Goal: Navigation & Orientation: Find specific page/section

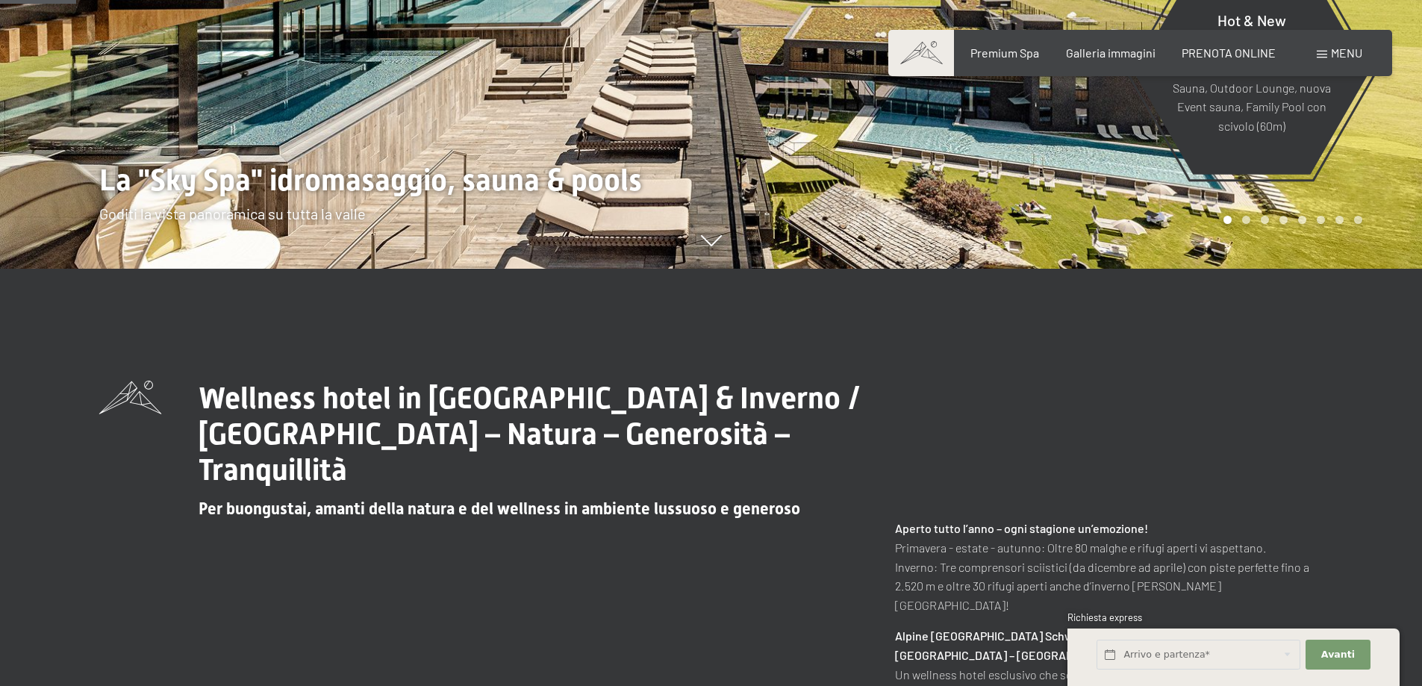
scroll to position [448, 0]
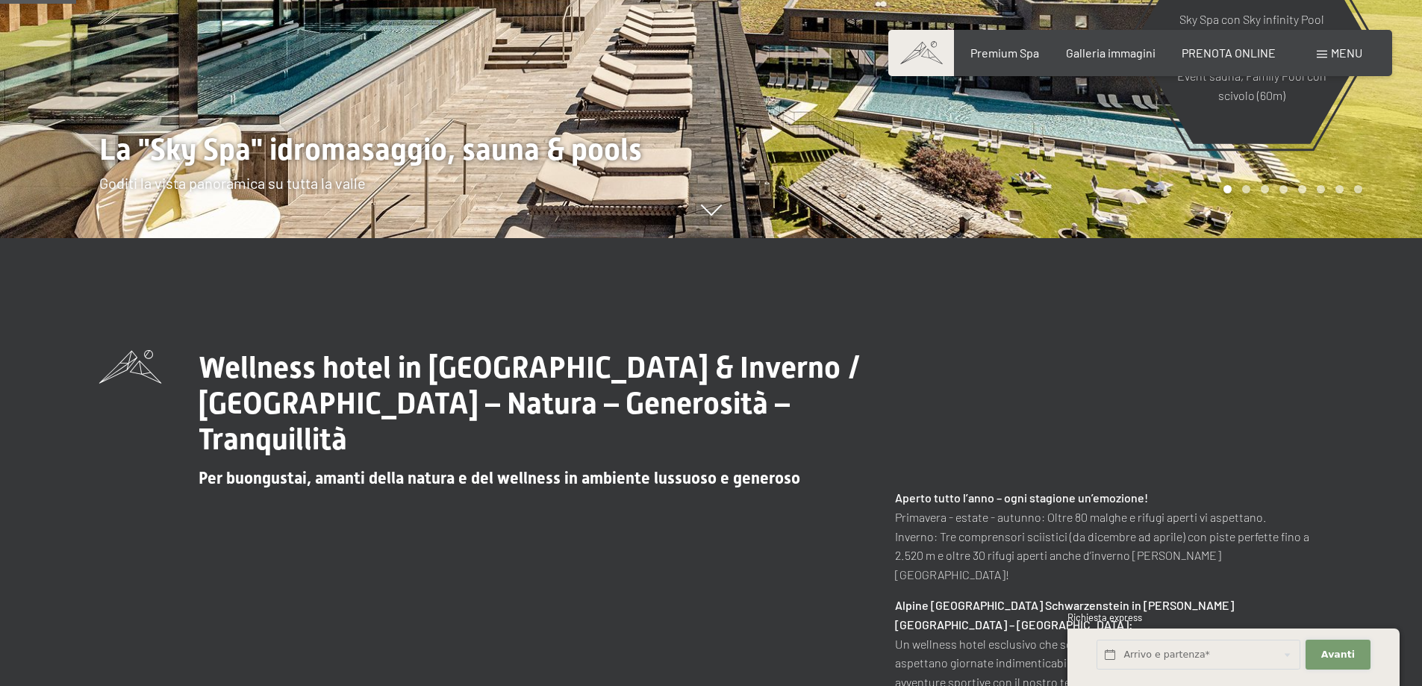
drag, startPoint x: 1360, startPoint y: 649, endPoint x: 1360, endPoint y: 635, distance: 14.2
click at [1365, 643] on button "Avanti Nascondere i campi dell'indirizzo" at bounding box center [1338, 655] width 64 height 31
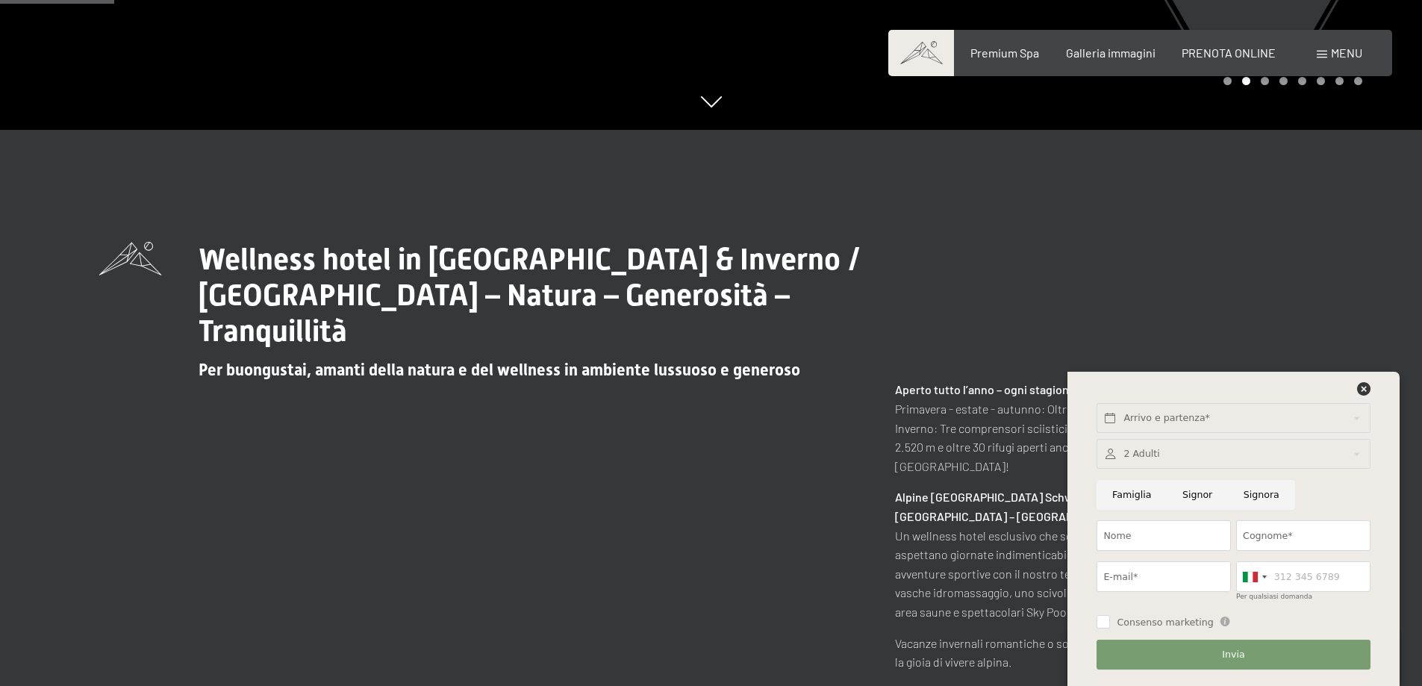
scroll to position [672, 0]
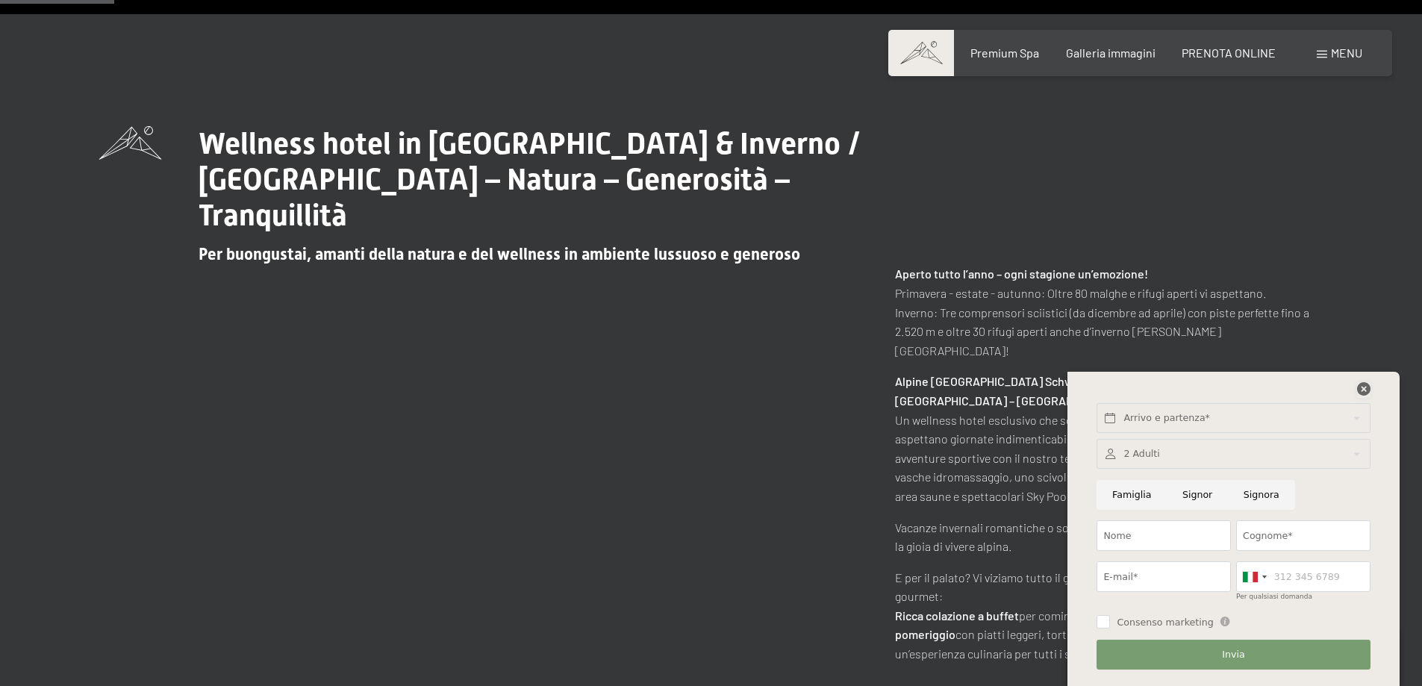
click at [1362, 393] on icon at bounding box center [1363, 388] width 13 height 13
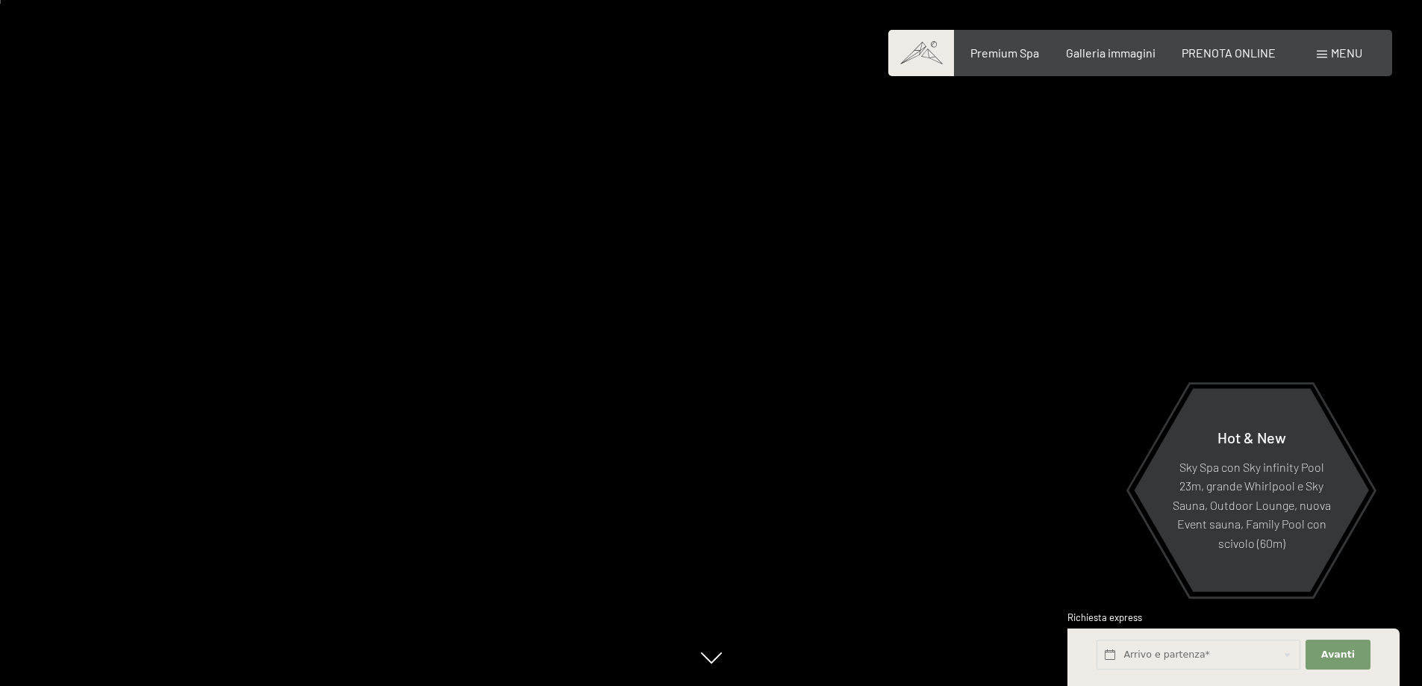
scroll to position [149, 0]
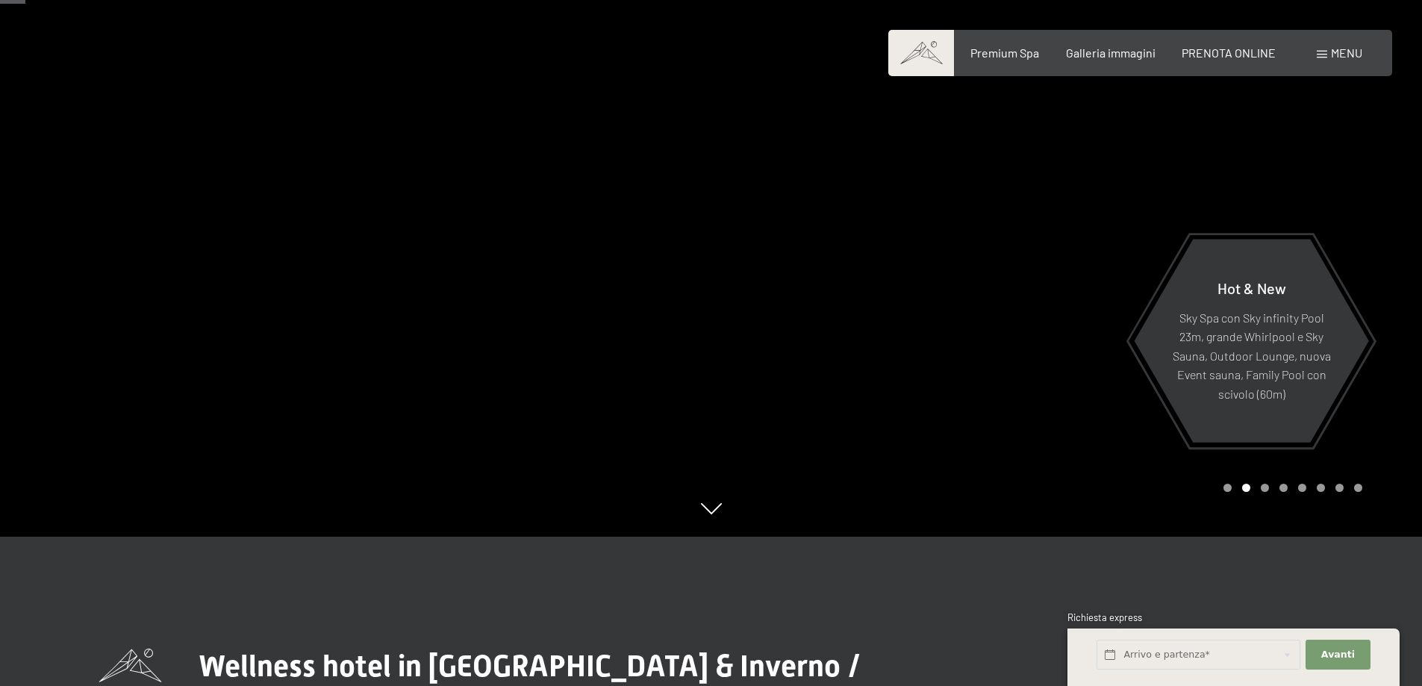
click at [710, 520] on div at bounding box center [355, 194] width 711 height 686
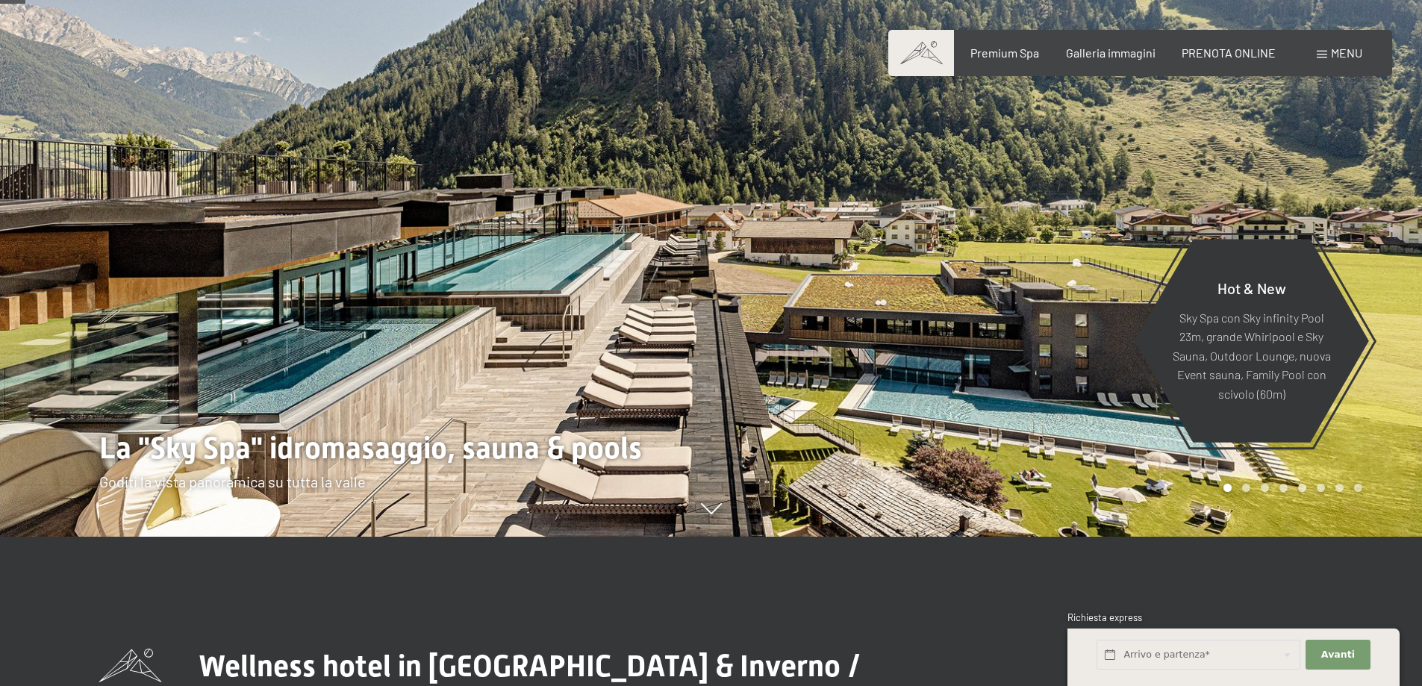
click at [736, 432] on div at bounding box center [1066, 194] width 711 height 686
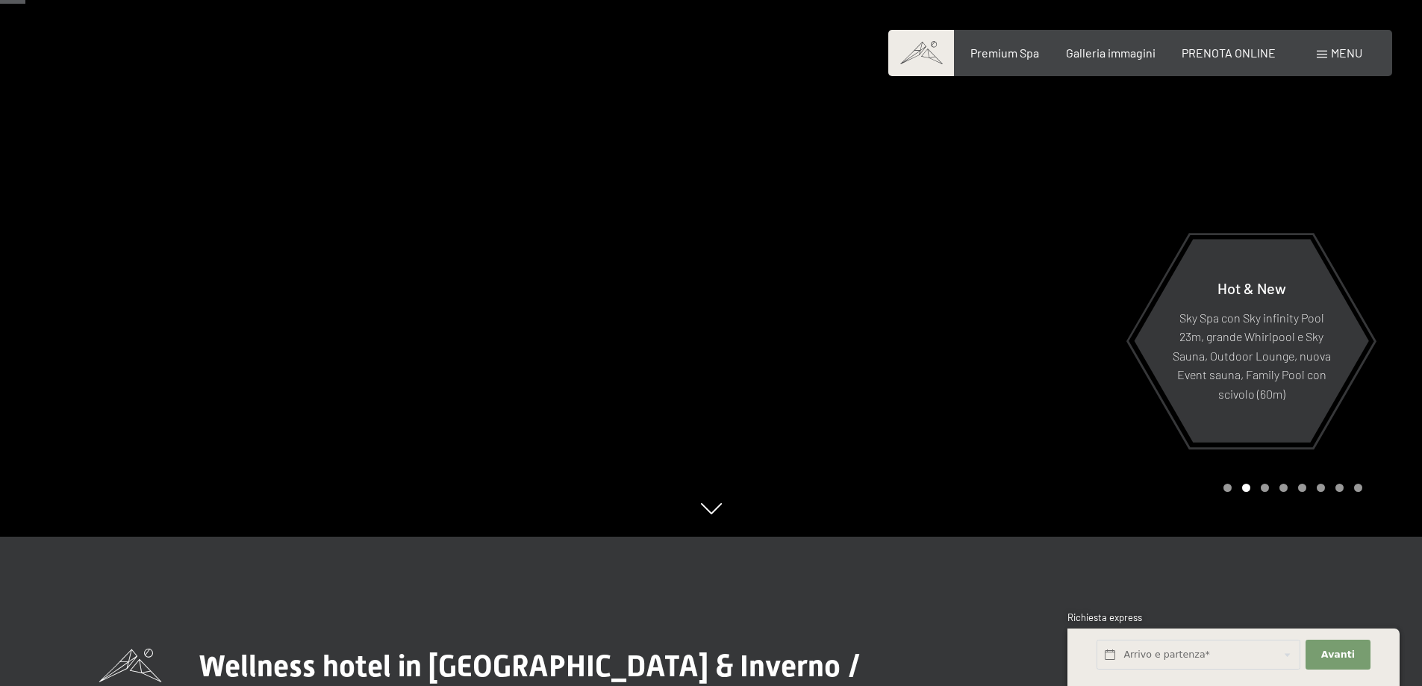
click at [736, 432] on div at bounding box center [1066, 194] width 711 height 686
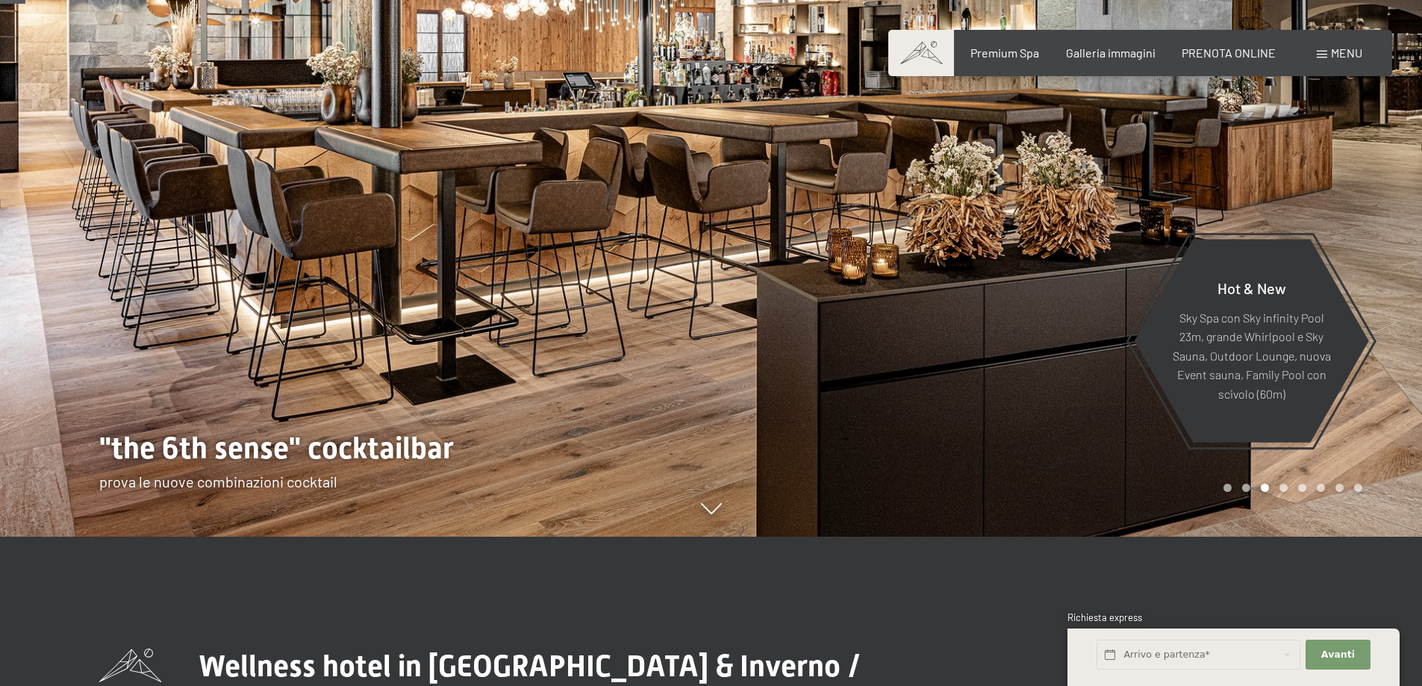
click at [738, 430] on div at bounding box center [1066, 194] width 711 height 686
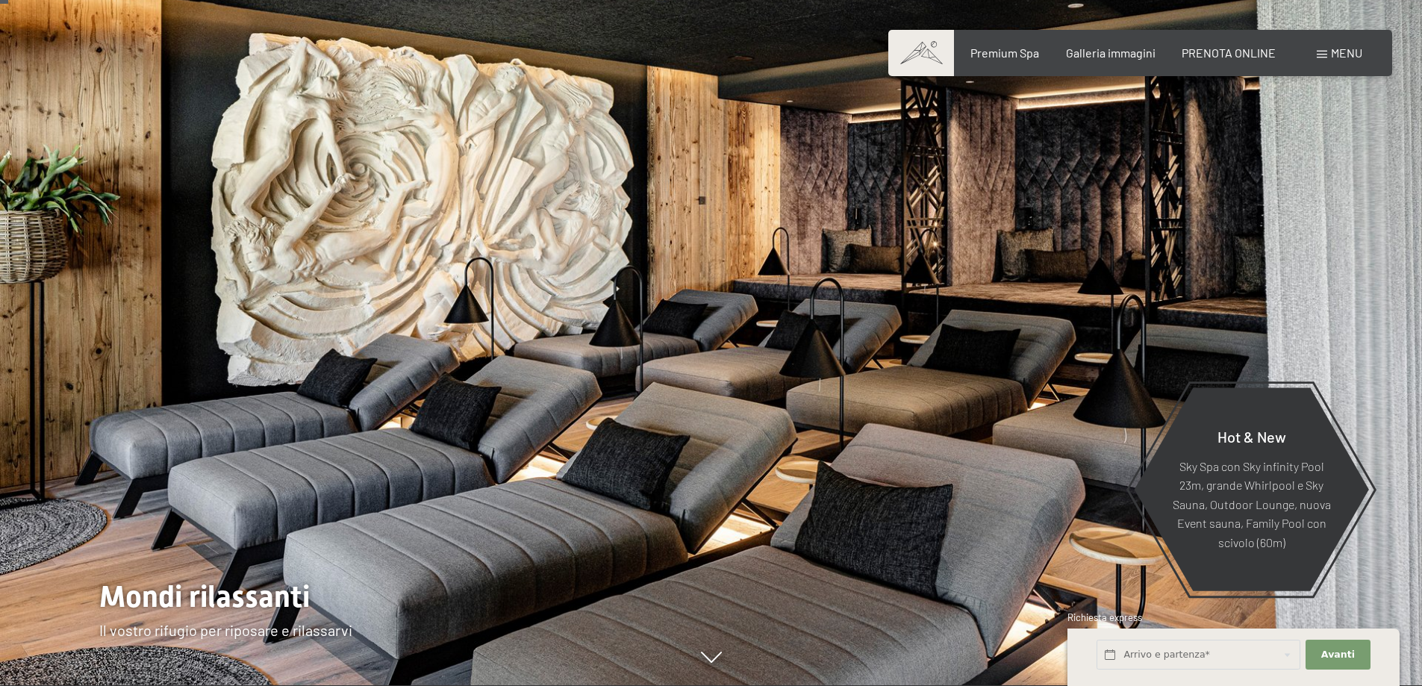
scroll to position [0, 0]
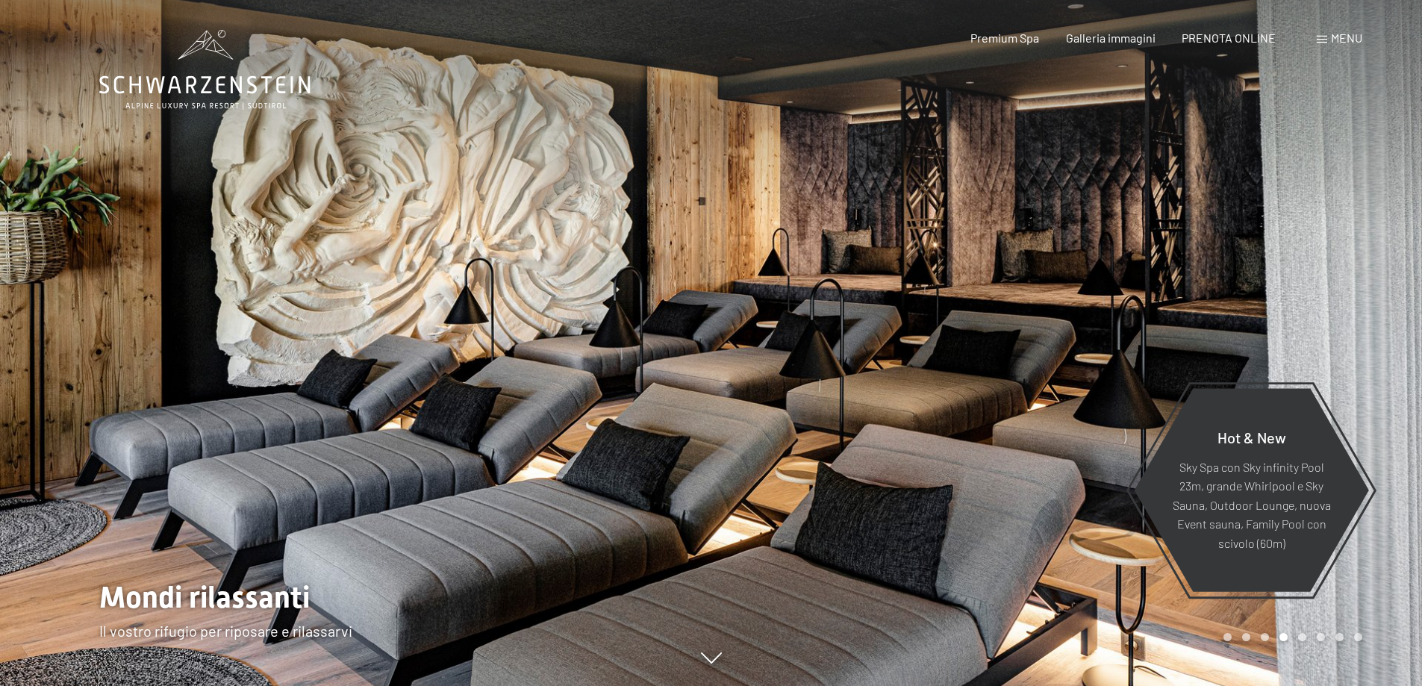
click at [795, 425] on div at bounding box center [1066, 343] width 711 height 686
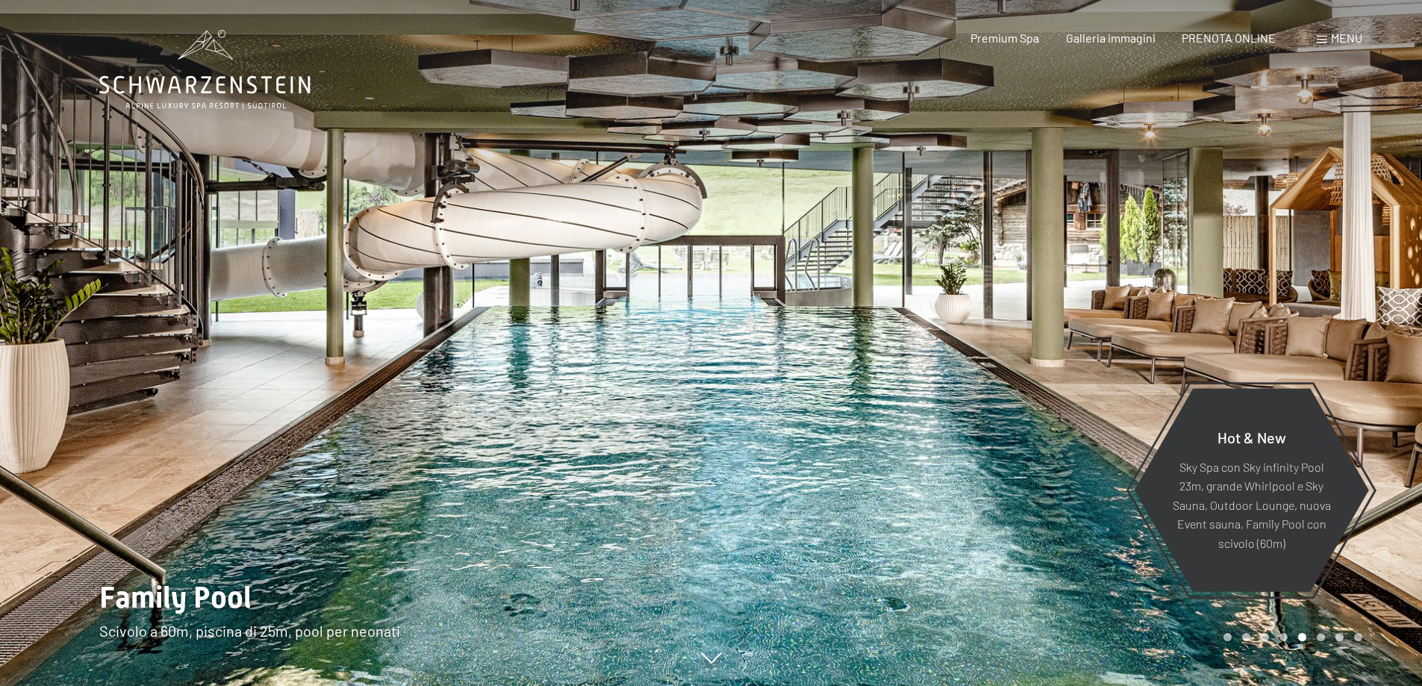
click at [795, 425] on div at bounding box center [1066, 343] width 711 height 686
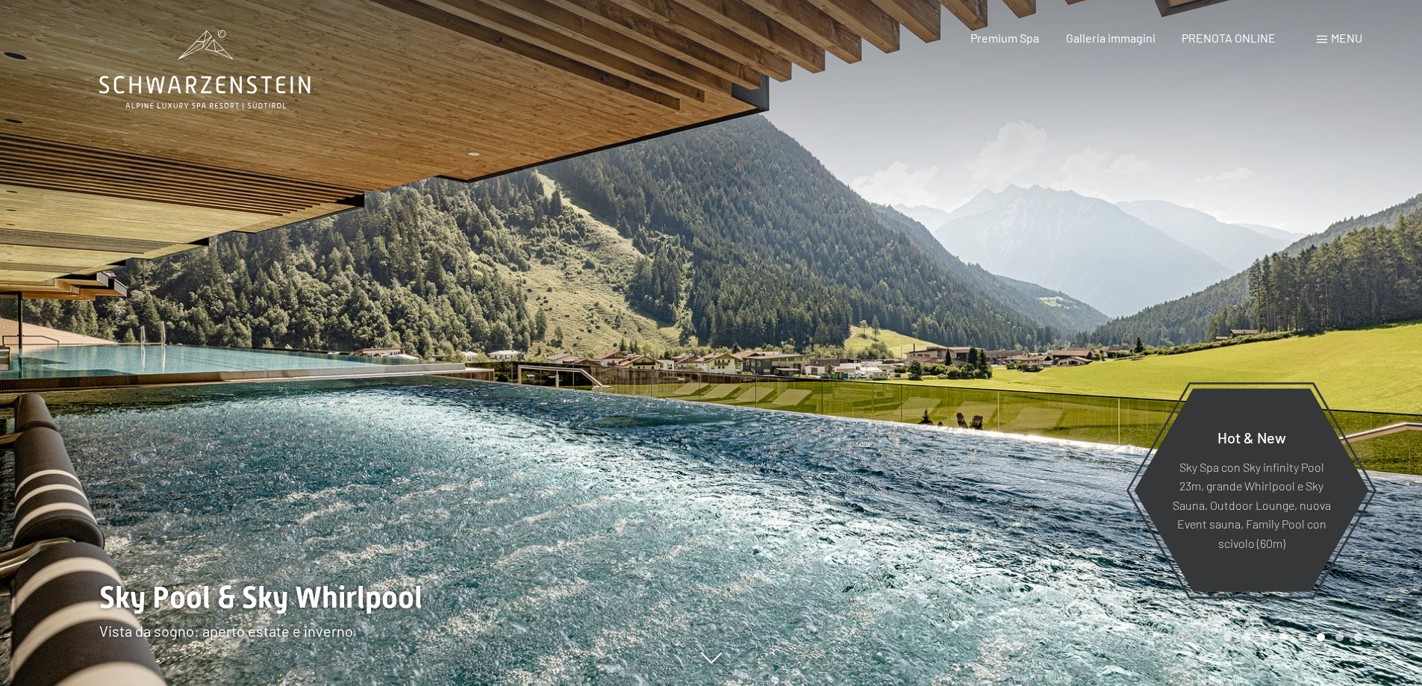
click at [795, 425] on div at bounding box center [1066, 343] width 711 height 686
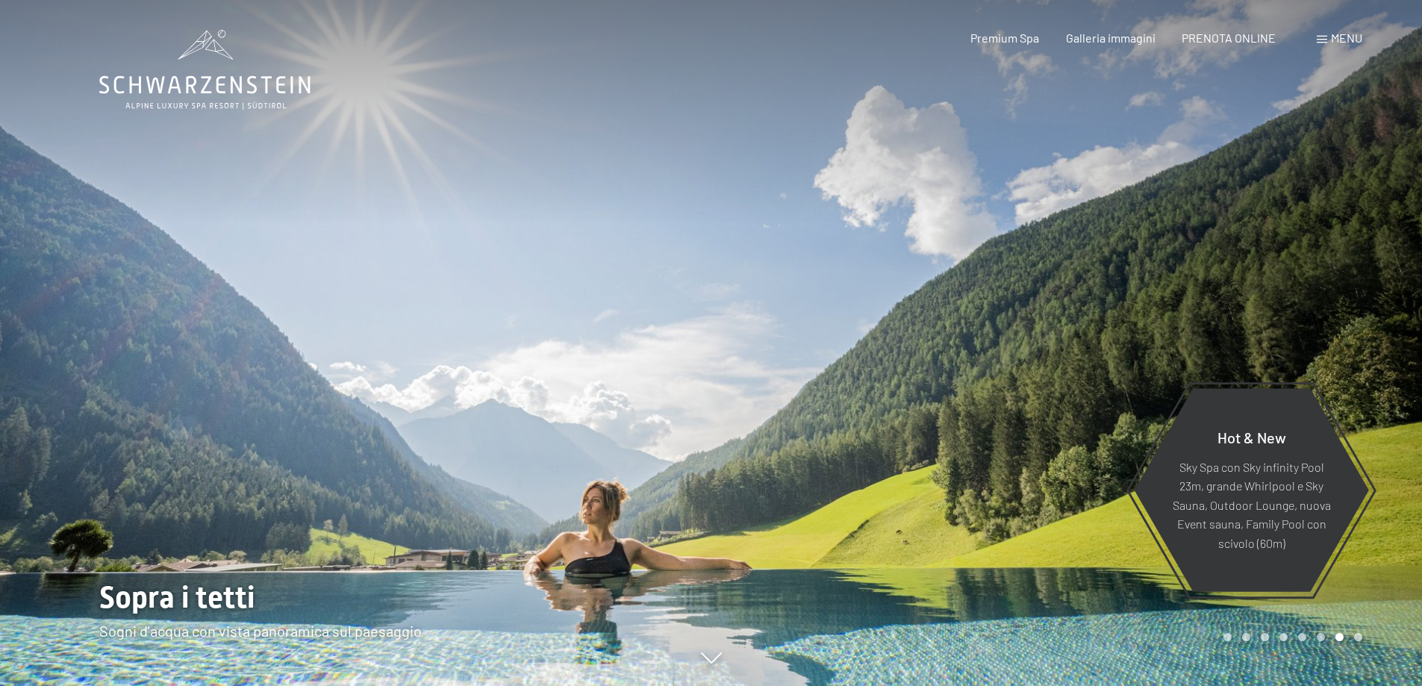
click at [795, 425] on div at bounding box center [1066, 343] width 711 height 686
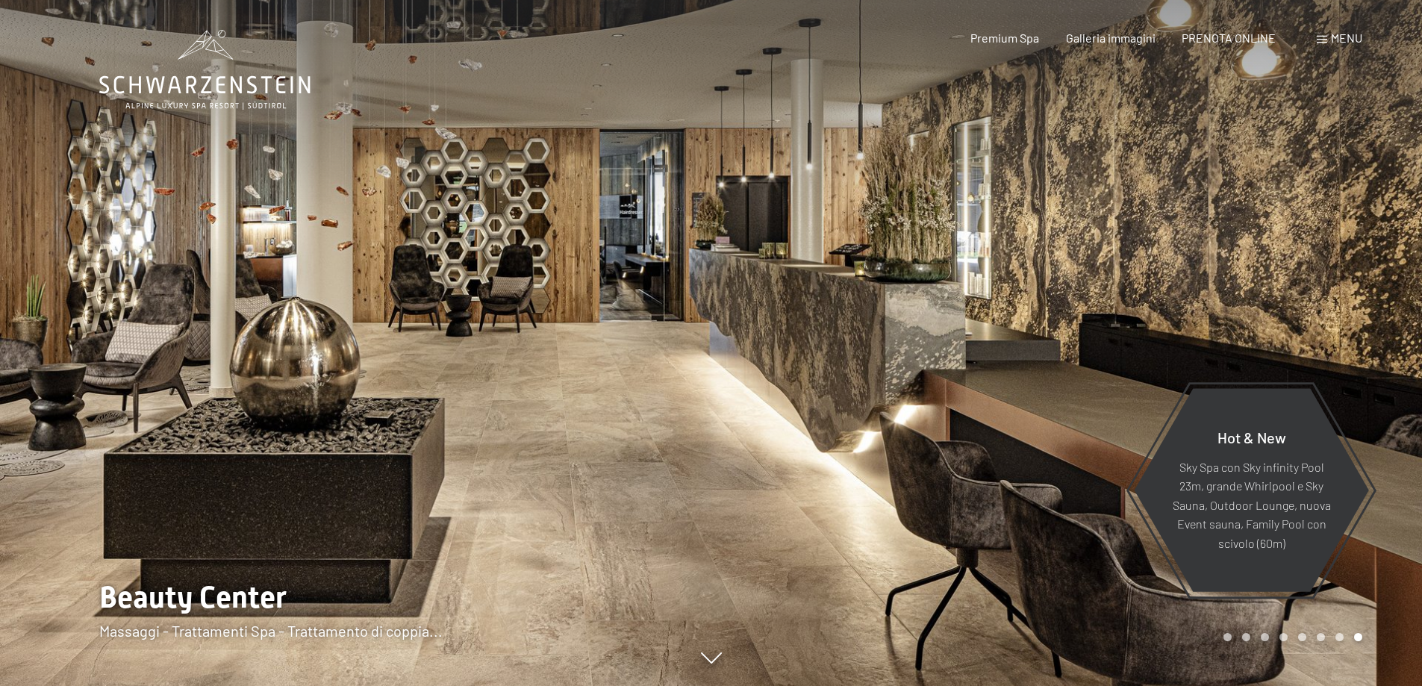
click at [795, 425] on div at bounding box center [1066, 343] width 711 height 686
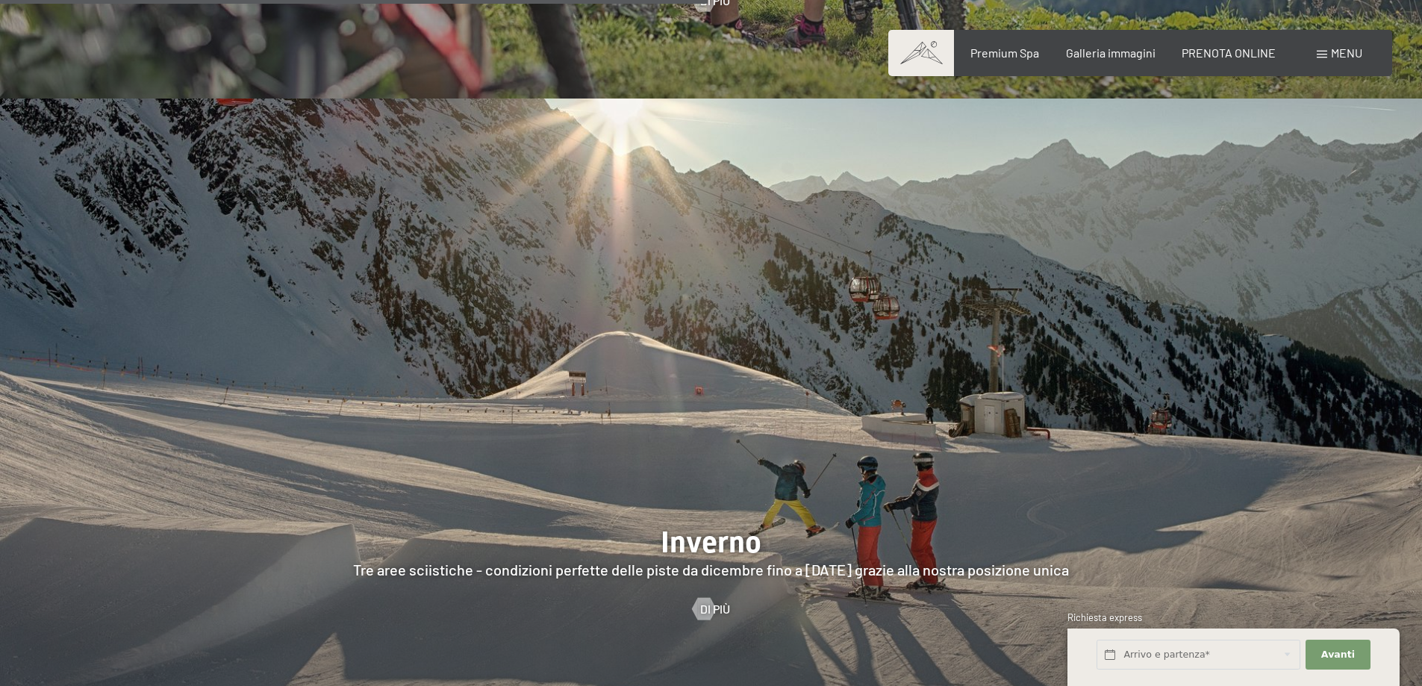
scroll to position [3336, 0]
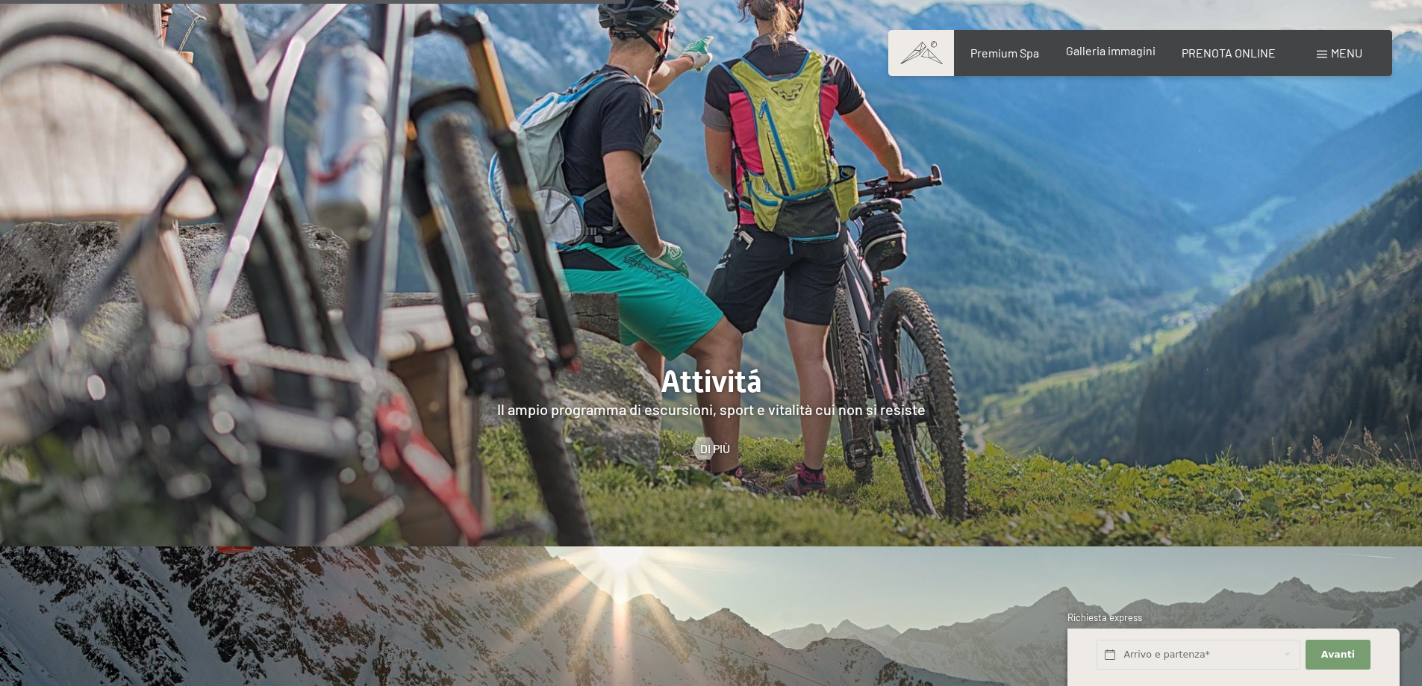
click at [1100, 54] on span "Galleria immagini" at bounding box center [1111, 50] width 90 height 14
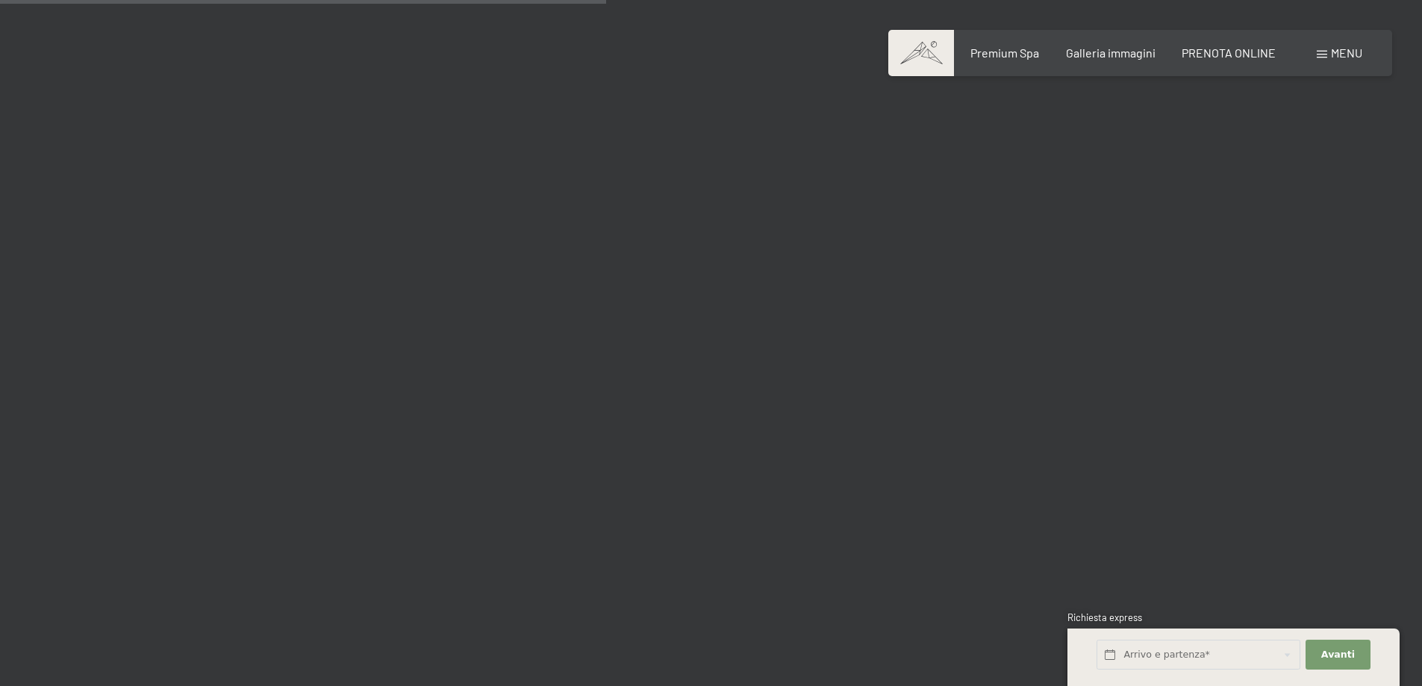
scroll to position [8062, 0]
